Goal: Complete application form

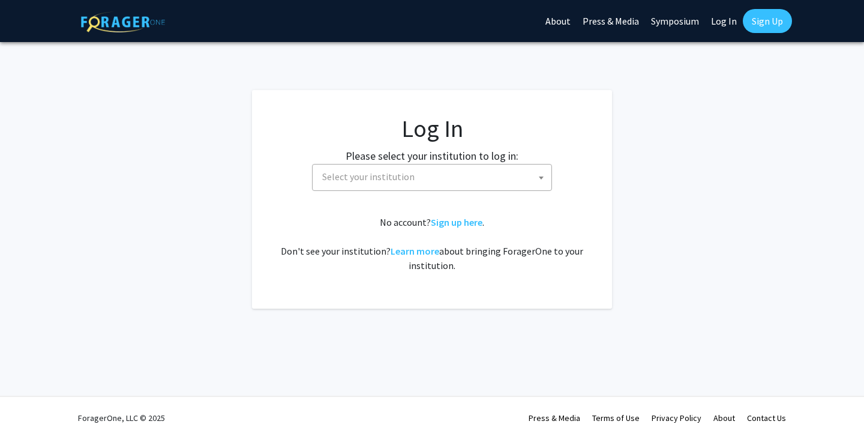
select select
click at [426, 182] on span "Select your institution" at bounding box center [435, 176] width 234 height 25
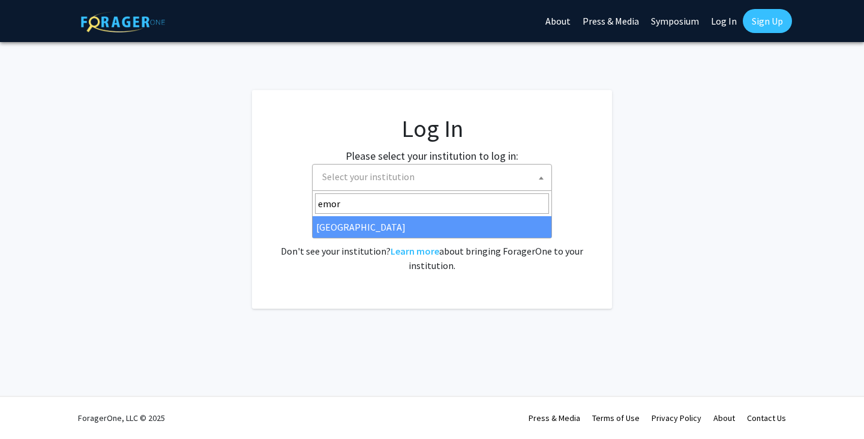
type input "emor"
select select "12"
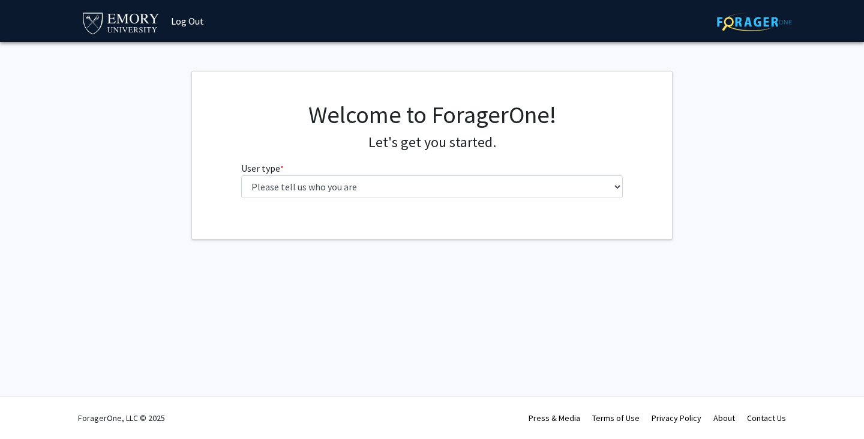
click at [313, 199] on div "Welcome to ForagerOne! Let's get you started. User type * required Please tell …" at bounding box center [432, 153] width 400 height 107
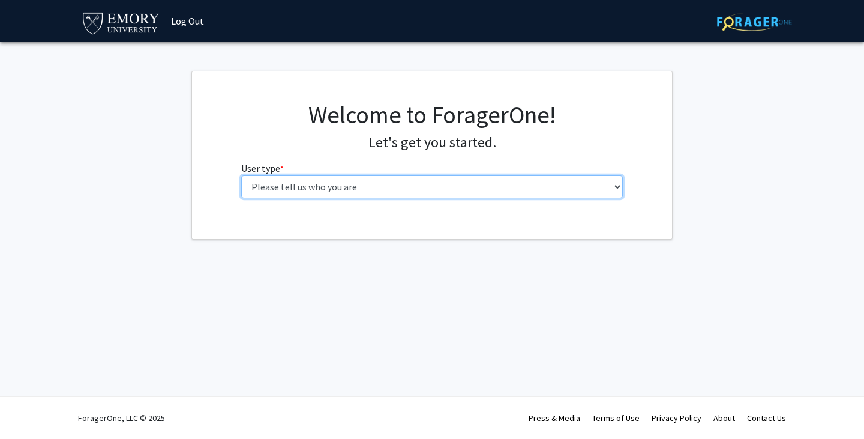
click at [333, 189] on select "Please tell us who you are Undergraduate Student Master's Student Doctoral Cand…" at bounding box center [432, 186] width 382 height 23
select select "1: undergrad"
click at [241, 175] on select "Please tell us who you are Undergraduate Student Master's Student Doctoral Cand…" at bounding box center [432, 186] width 382 height 23
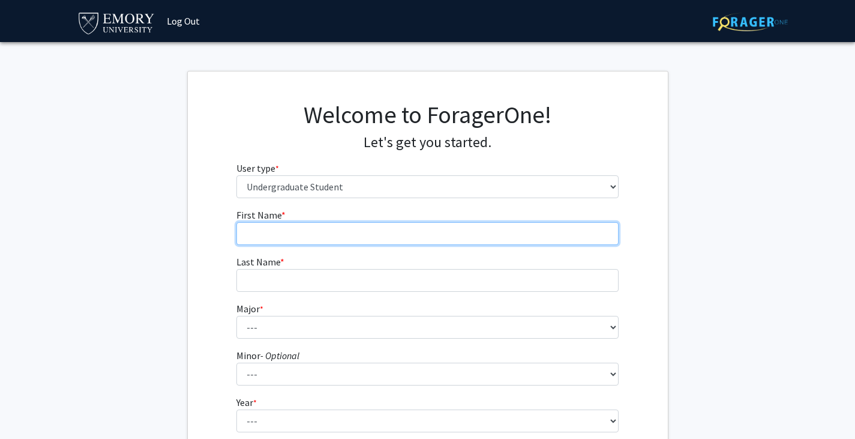
click at [293, 232] on input "First Name * required" at bounding box center [428, 233] width 382 height 23
type input "Kai"
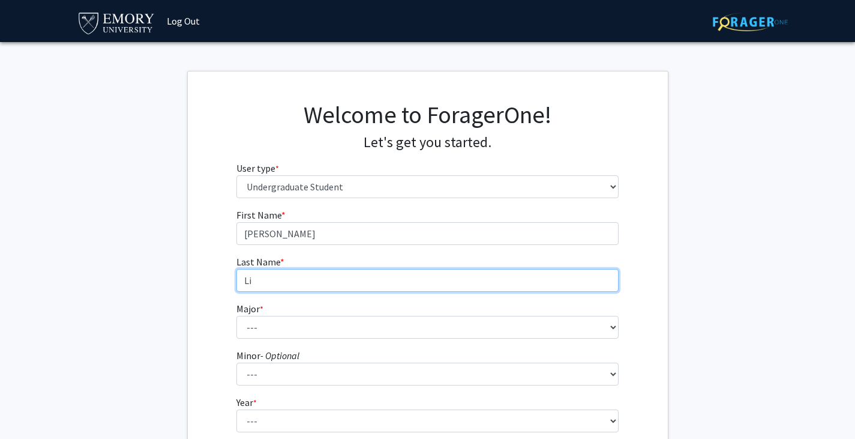
type input "Li"
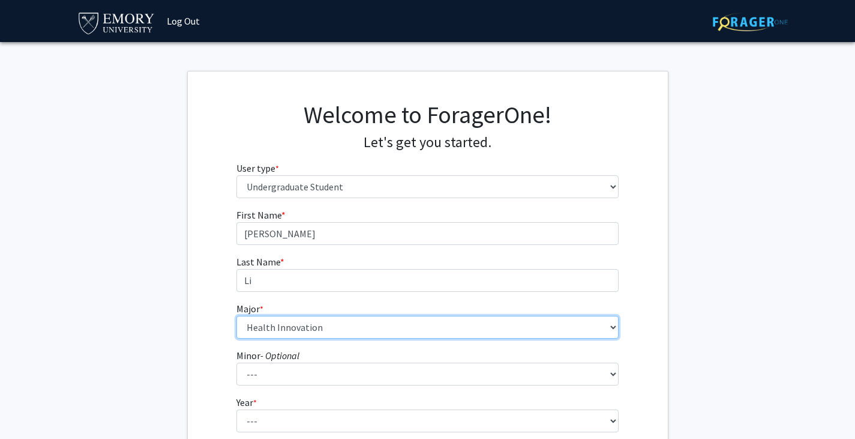
select select "40: 1001"
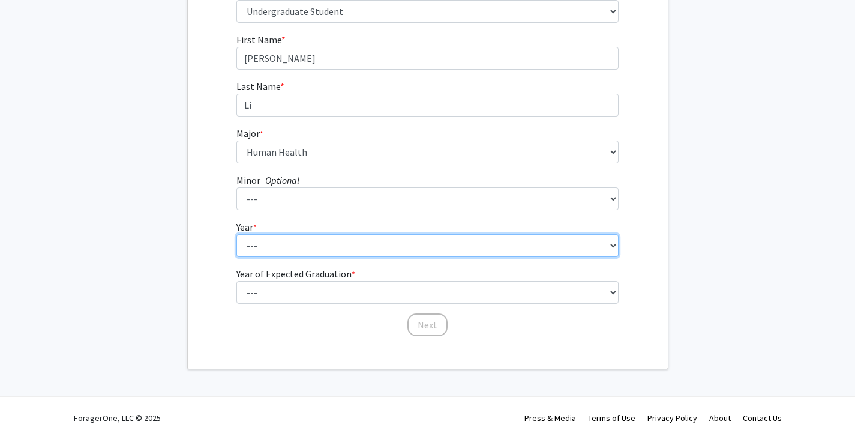
scroll to position [171, 0]
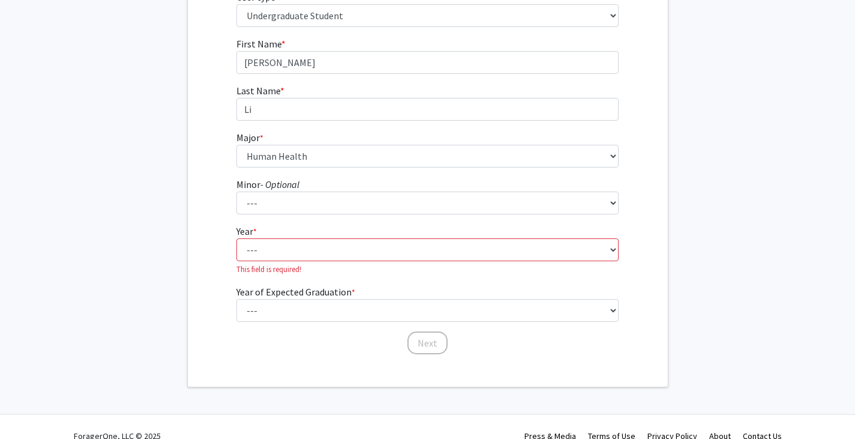
click at [282, 232] on fg-select "Year * required --- First-year Sophomore Junior Senior Postbaccalaureate Certif…" at bounding box center [428, 249] width 382 height 51
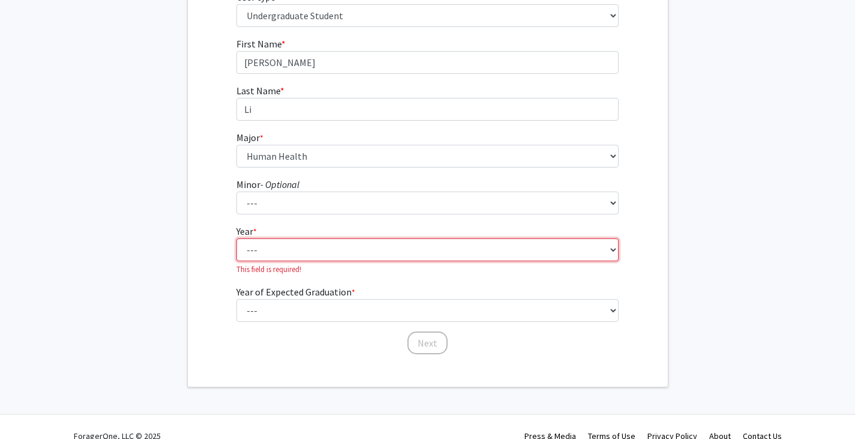
click at [291, 248] on select "--- First-year Sophomore Junior Senior Postbaccalaureate Certificate" at bounding box center [428, 249] width 382 height 23
select select "2: sophomore"
click at [237, 238] on select "--- First-year Sophomore Junior Senior Postbaccalaureate Certificate" at bounding box center [428, 249] width 382 height 23
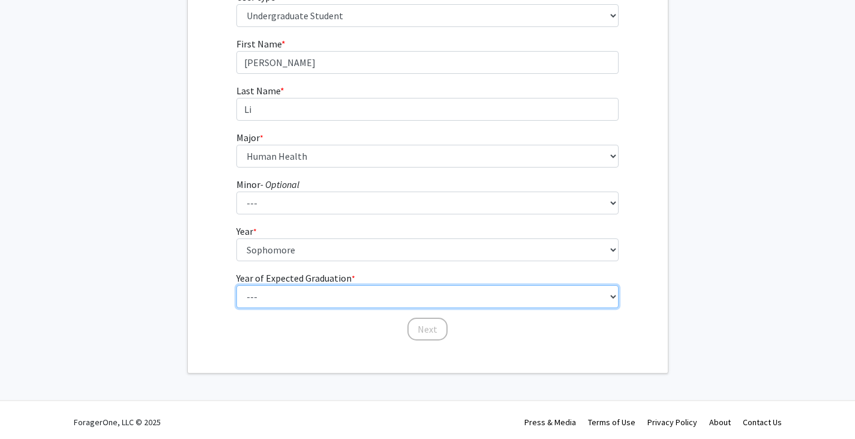
click at [317, 294] on select "--- 2025 2026 2027 2028 2029 2030 2031 2032 2033 2034" at bounding box center [428, 296] width 382 height 23
select select "4: 2028"
click at [237, 285] on select "--- 2025 2026 2027 2028 2029 2030 2031 2032 2033 2034" at bounding box center [428, 296] width 382 height 23
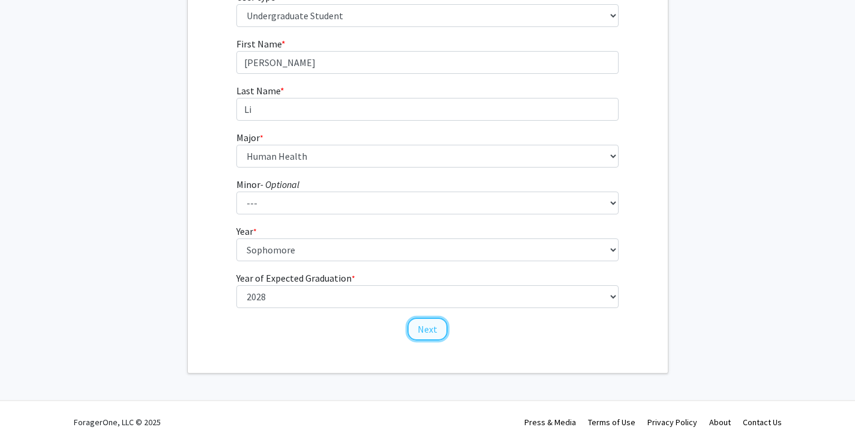
click at [435, 325] on button "Next" at bounding box center [428, 329] width 40 height 23
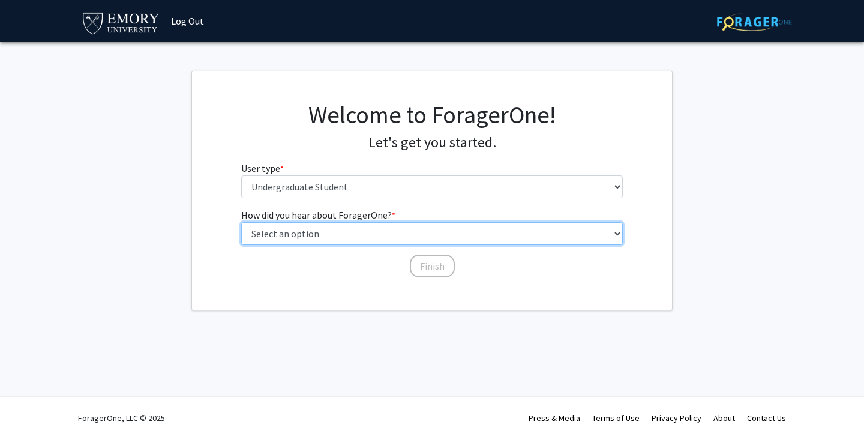
click at [364, 234] on select "Select an option Peer/student recommendation Faculty/staff recommendation Unive…" at bounding box center [432, 233] width 382 height 23
select select "1: peer_recommendation"
click at [241, 222] on select "Select an option Peer/student recommendation Faculty/staff recommendation Unive…" at bounding box center [432, 233] width 382 height 23
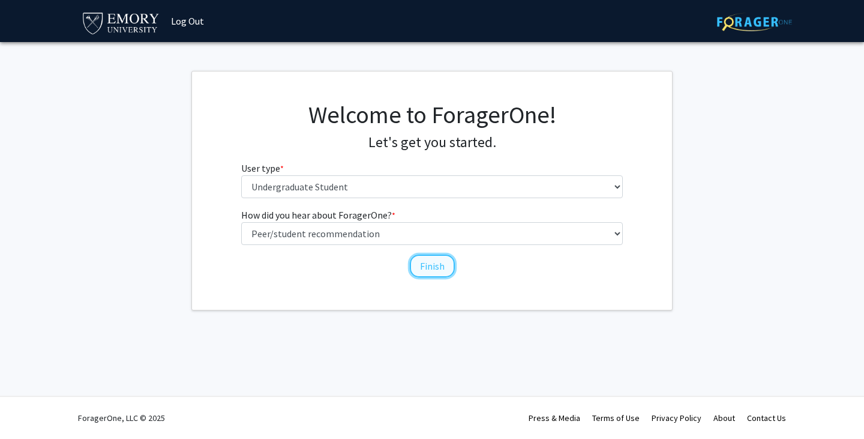
click at [447, 258] on button "Finish" at bounding box center [432, 266] width 45 height 23
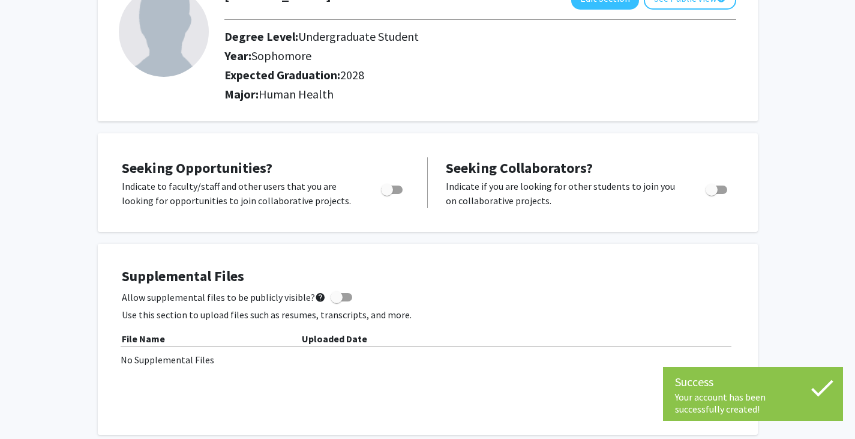
scroll to position [125, 0]
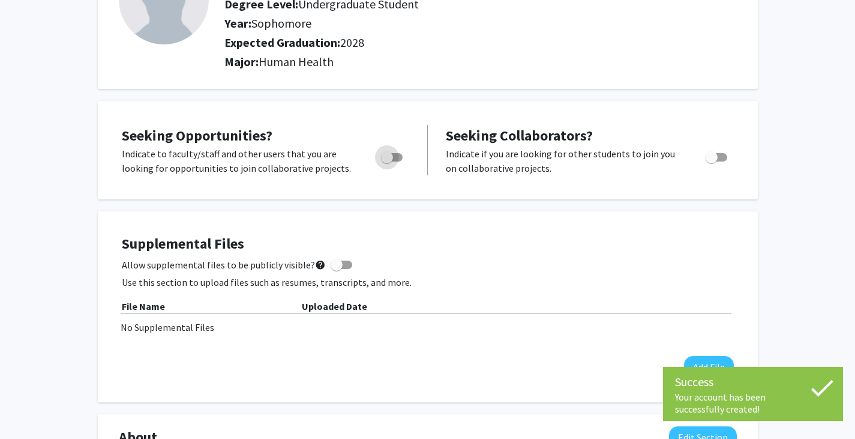
click at [392, 162] on span "Toggle" at bounding box center [387, 157] width 12 height 12
click at [387, 162] on input "Are you actively seeking opportunities?" at bounding box center [387, 161] width 1 height 1
checkbox input "true"
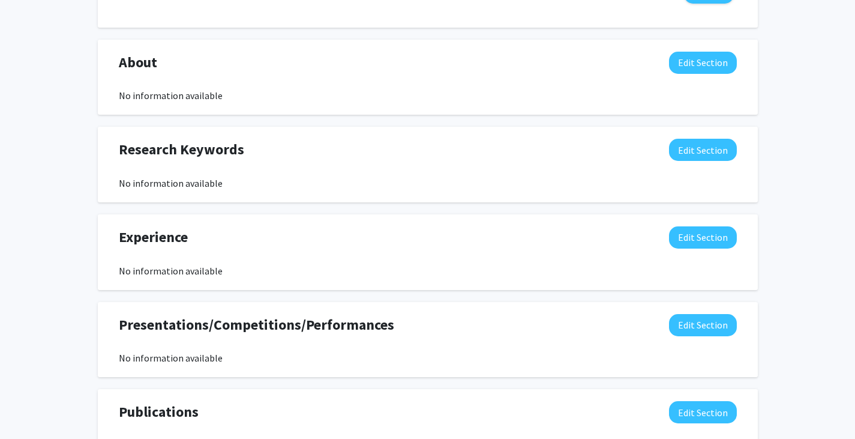
scroll to position [0, 0]
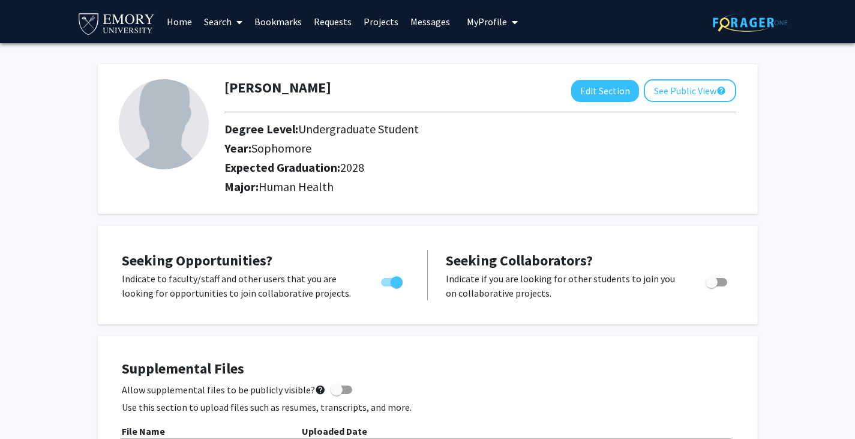
click at [222, 20] on link "Search" at bounding box center [223, 22] width 50 height 42
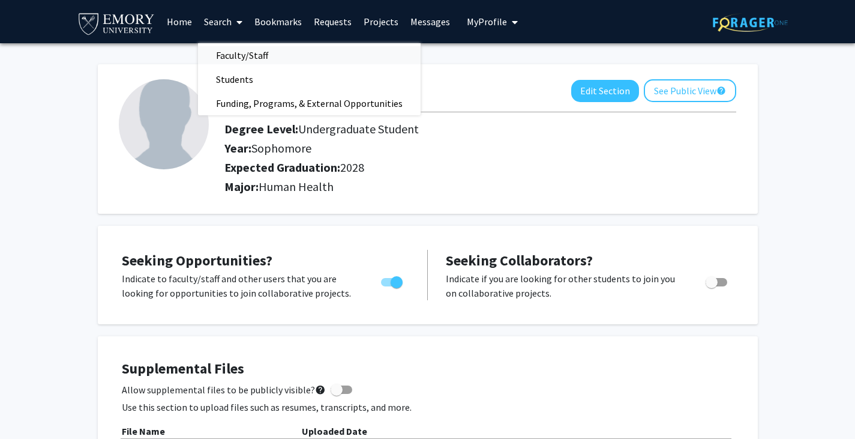
click at [234, 59] on span "Faculty/Staff" at bounding box center [242, 55] width 88 height 24
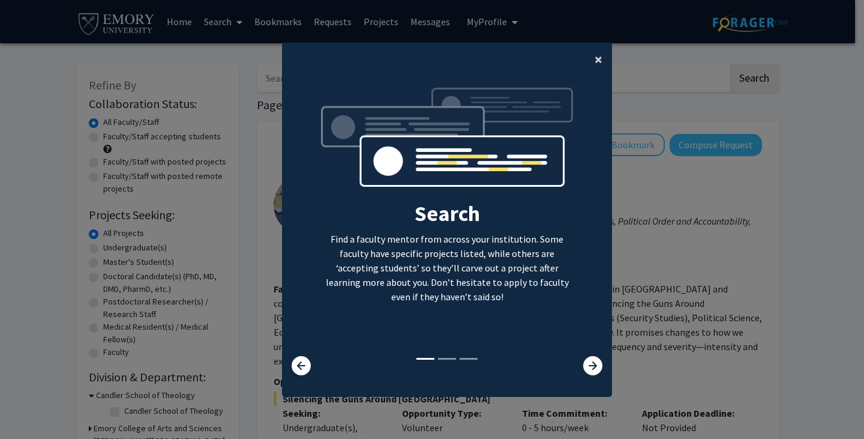
click at [585, 62] on button "×" at bounding box center [598, 60] width 27 height 34
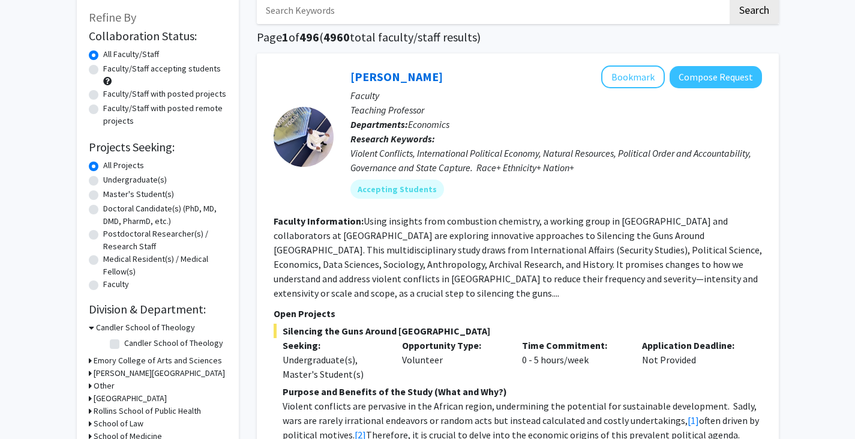
scroll to position [71, 0]
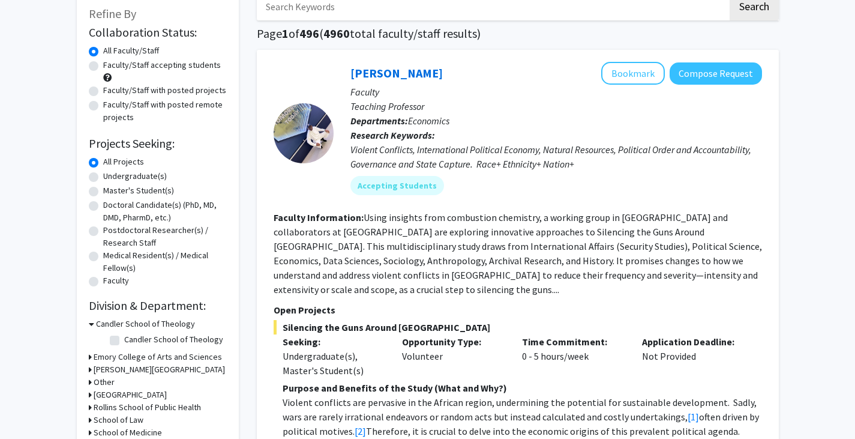
click at [117, 173] on label "Undergraduate(s)" at bounding box center [135, 176] width 64 height 13
click at [111, 173] on input "Undergraduate(s)" at bounding box center [107, 174] width 8 height 8
radio input "true"
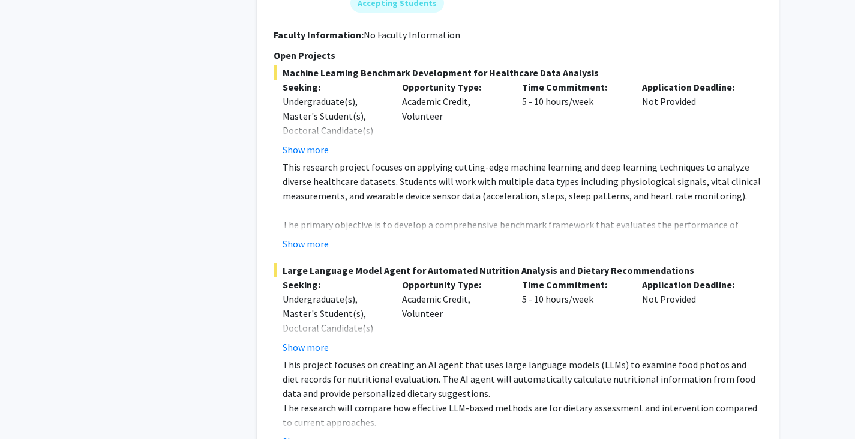
scroll to position [2408, 0]
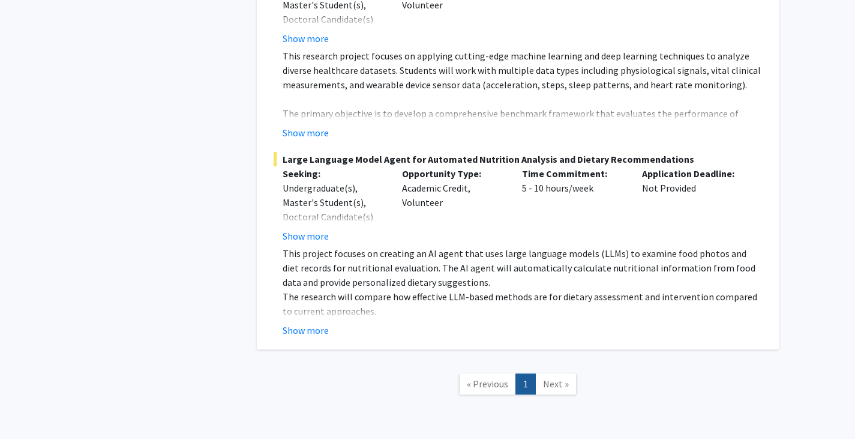
click at [553, 361] on nav "« Previous 1 Next »" at bounding box center [518, 385] width 522 height 49
click at [553, 378] on span "Next »" at bounding box center [556, 384] width 26 height 12
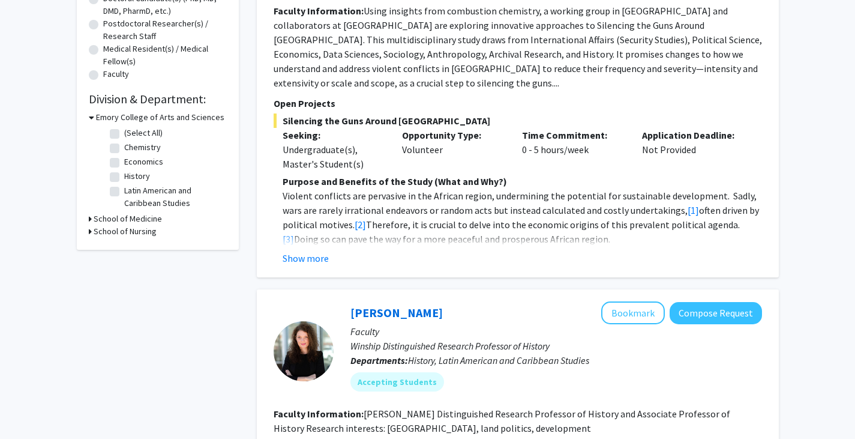
scroll to position [300, 0]
